Goal: Find specific page/section: Locate a particular part of the current website

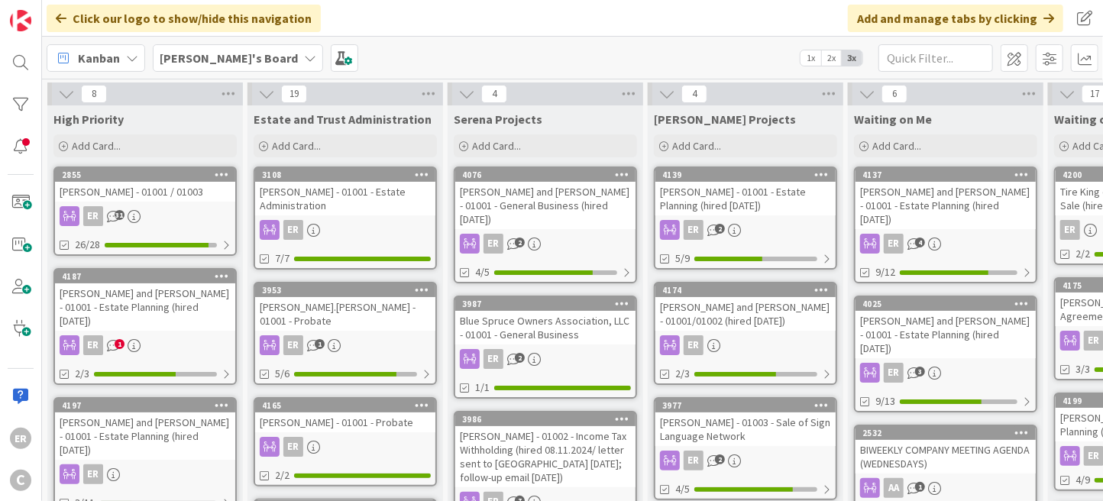
click at [909, 214] on div "[PERSON_NAME] and [PERSON_NAME] - 01001 - Estate Planning (hired [DATE])" at bounding box center [946, 205] width 180 height 47
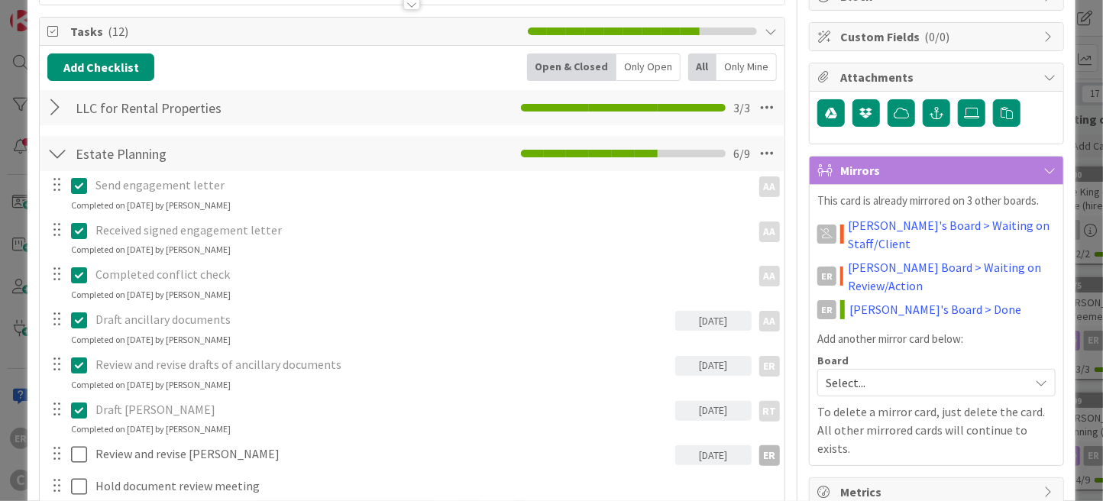
scroll to position [306, 0]
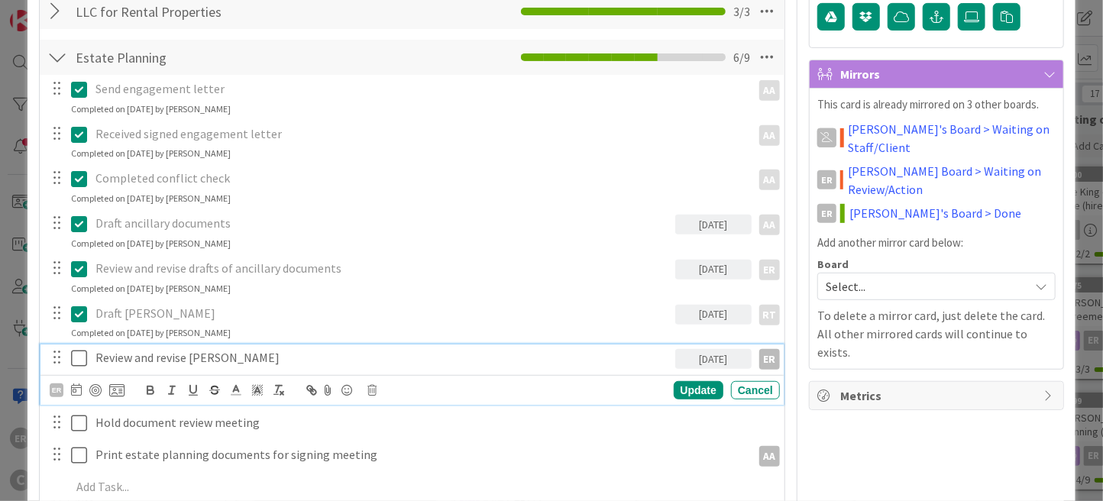
click at [76, 358] on icon at bounding box center [79, 358] width 16 height 18
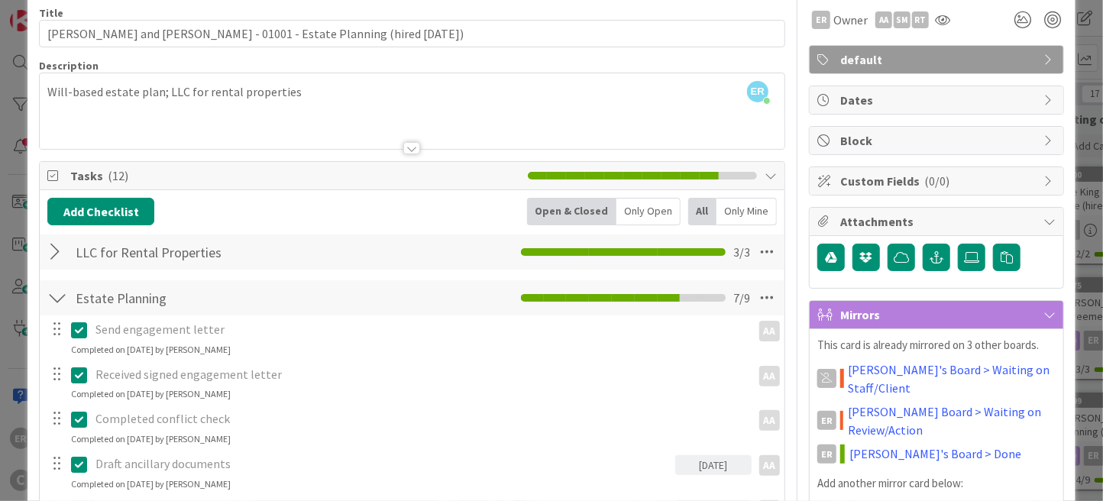
scroll to position [0, 0]
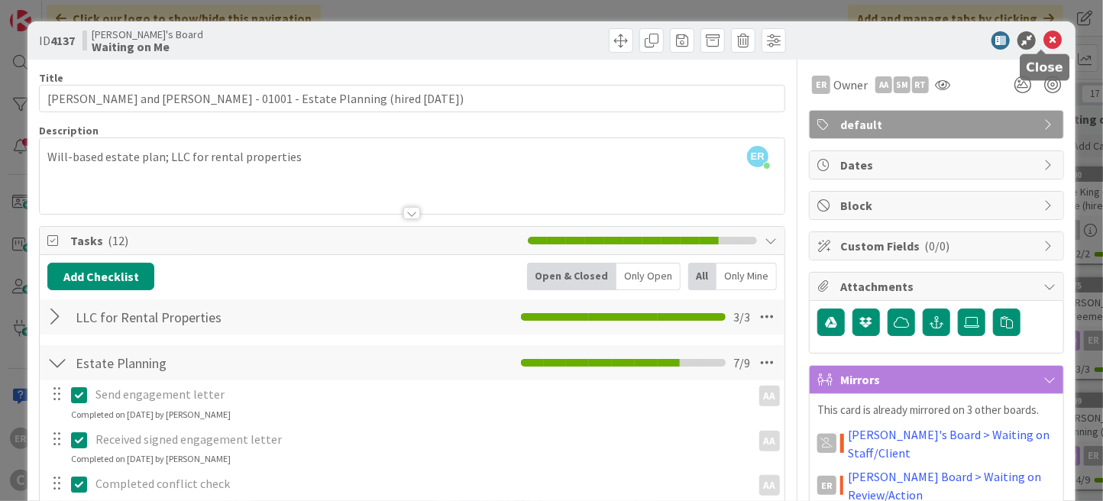
click at [1044, 40] on icon at bounding box center [1052, 40] width 18 height 18
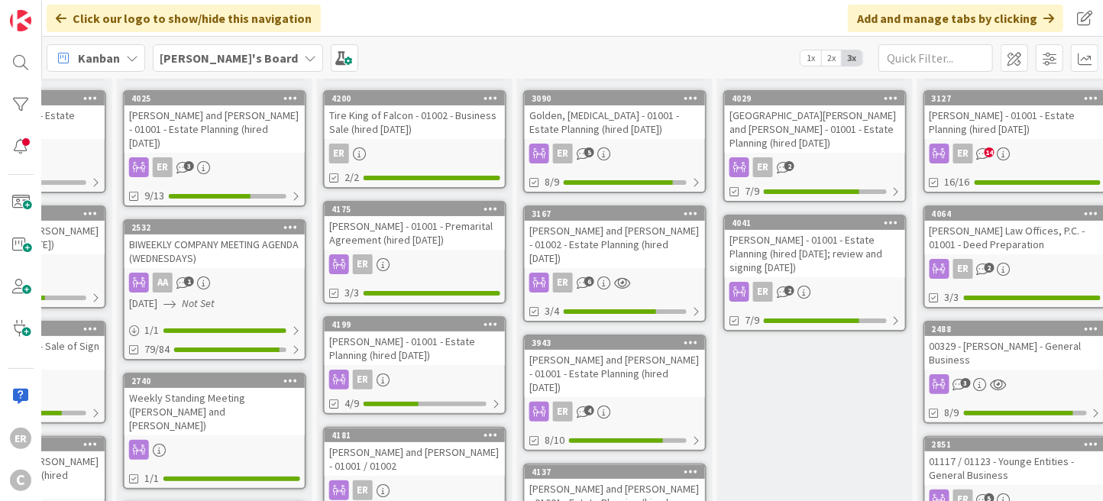
scroll to position [0, 731]
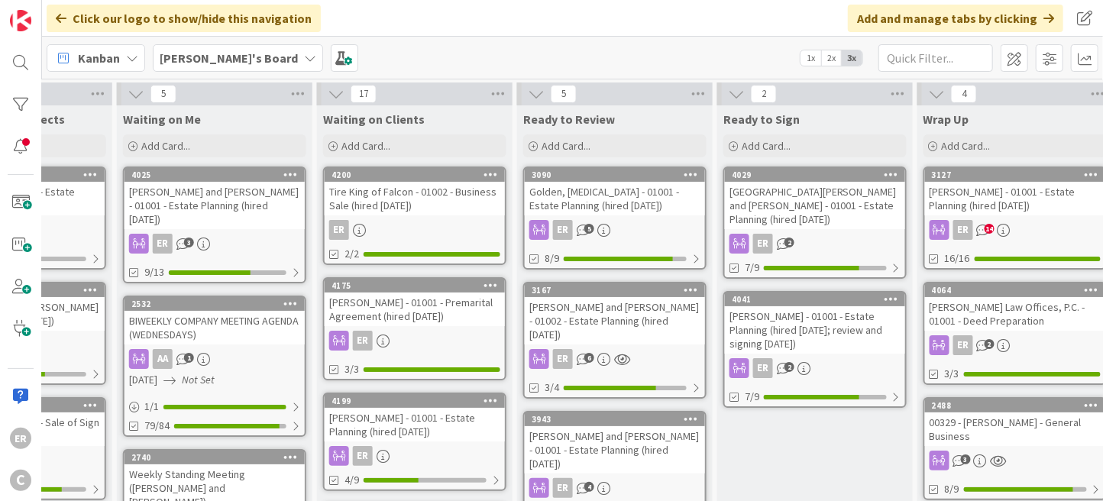
click at [854, 205] on div "[GEOGRAPHIC_DATA][PERSON_NAME] and [PERSON_NAME] - 01001 - Estate Planning (hir…" at bounding box center [815, 205] width 180 height 47
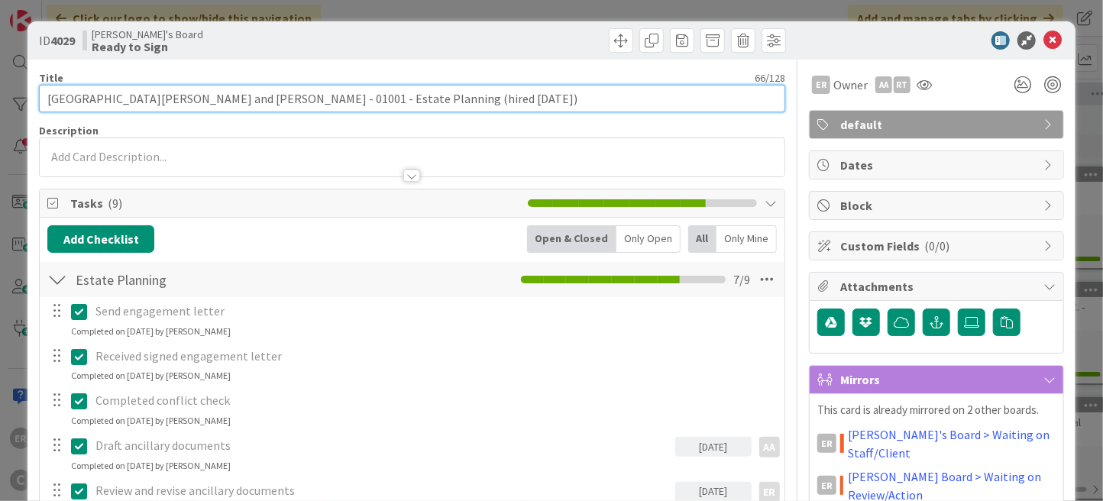
click at [374, 96] on input "[GEOGRAPHIC_DATA][PERSON_NAME] and [PERSON_NAME] - 01001 - Estate Planning (hir…" at bounding box center [412, 98] width 746 height 27
type input "[PERSON_NAME] and [PERSON_NAME] - 01001 - Estate Planning (hired [DATE]; review…"
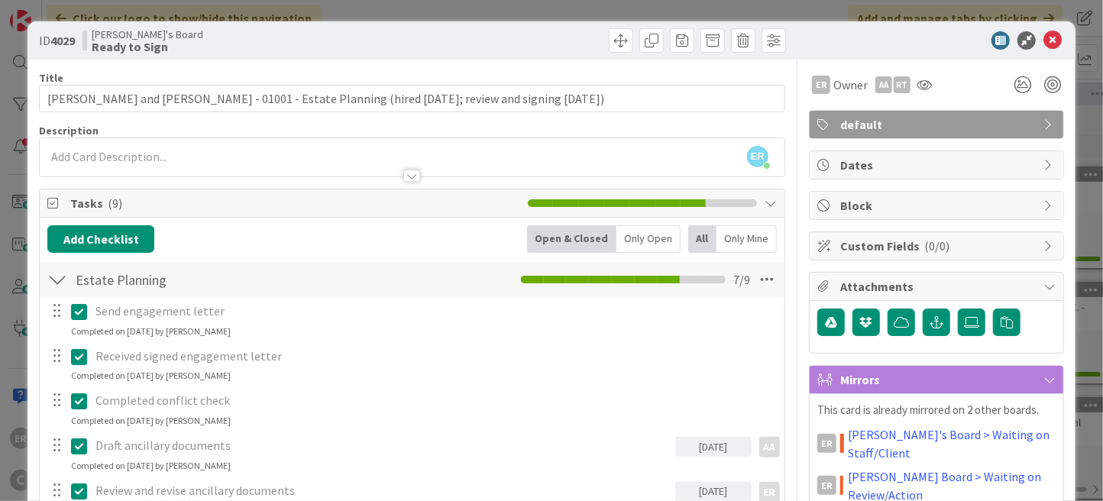
click at [242, 139] on div "ER [PERSON_NAME] just joined" at bounding box center [412, 157] width 745 height 38
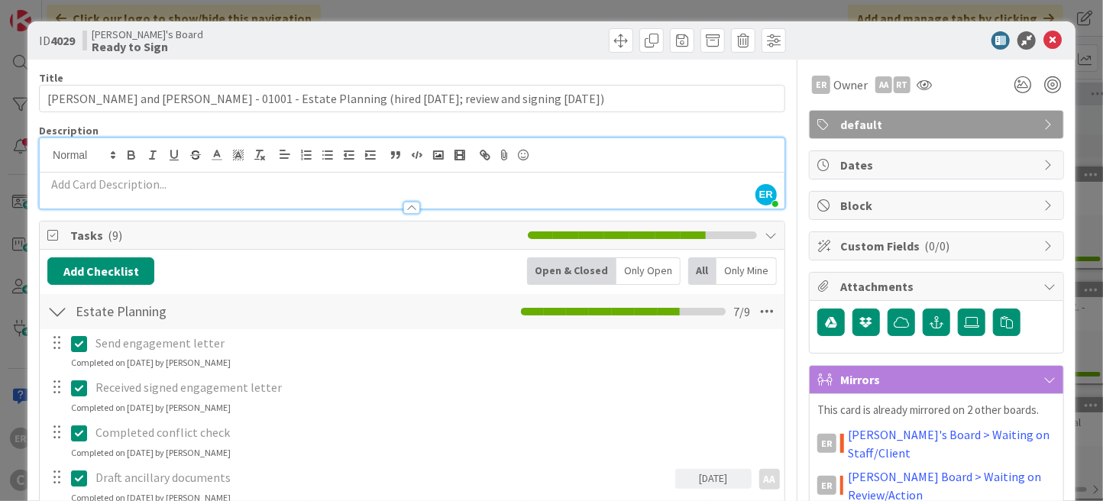
click at [231, 181] on p at bounding box center [411, 185] width 729 height 18
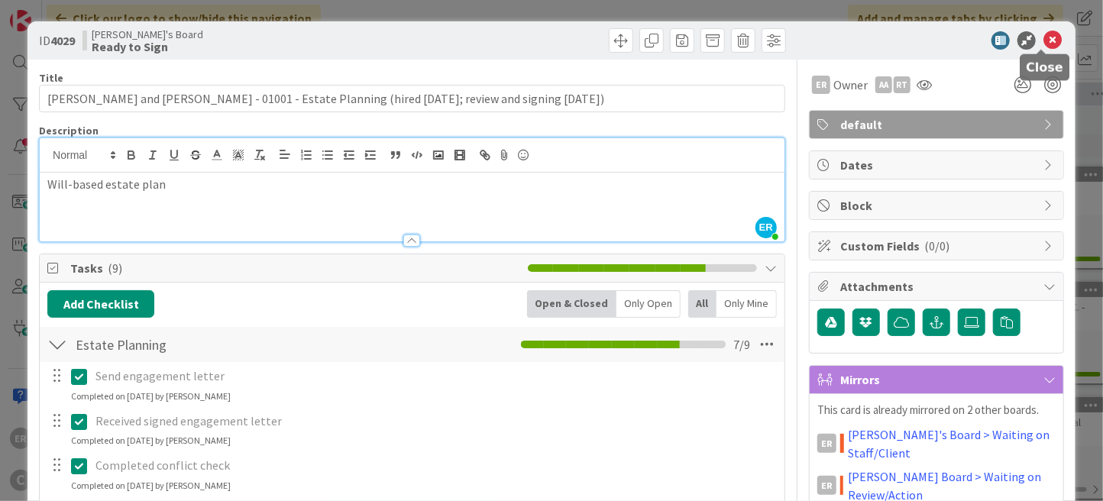
click at [1043, 44] on icon at bounding box center [1052, 40] width 18 height 18
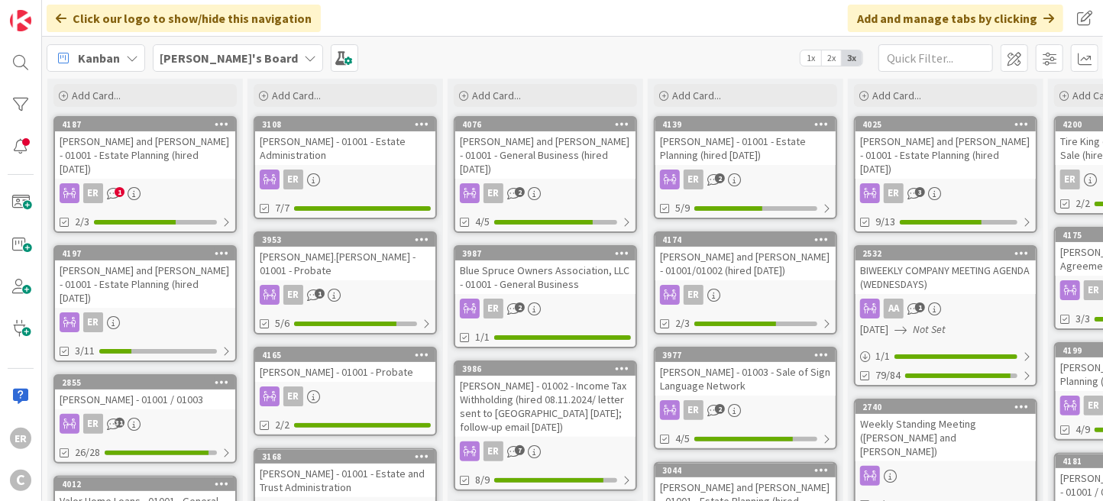
scroll to position [27, 0]
